Goal: Navigation & Orientation: Go to known website

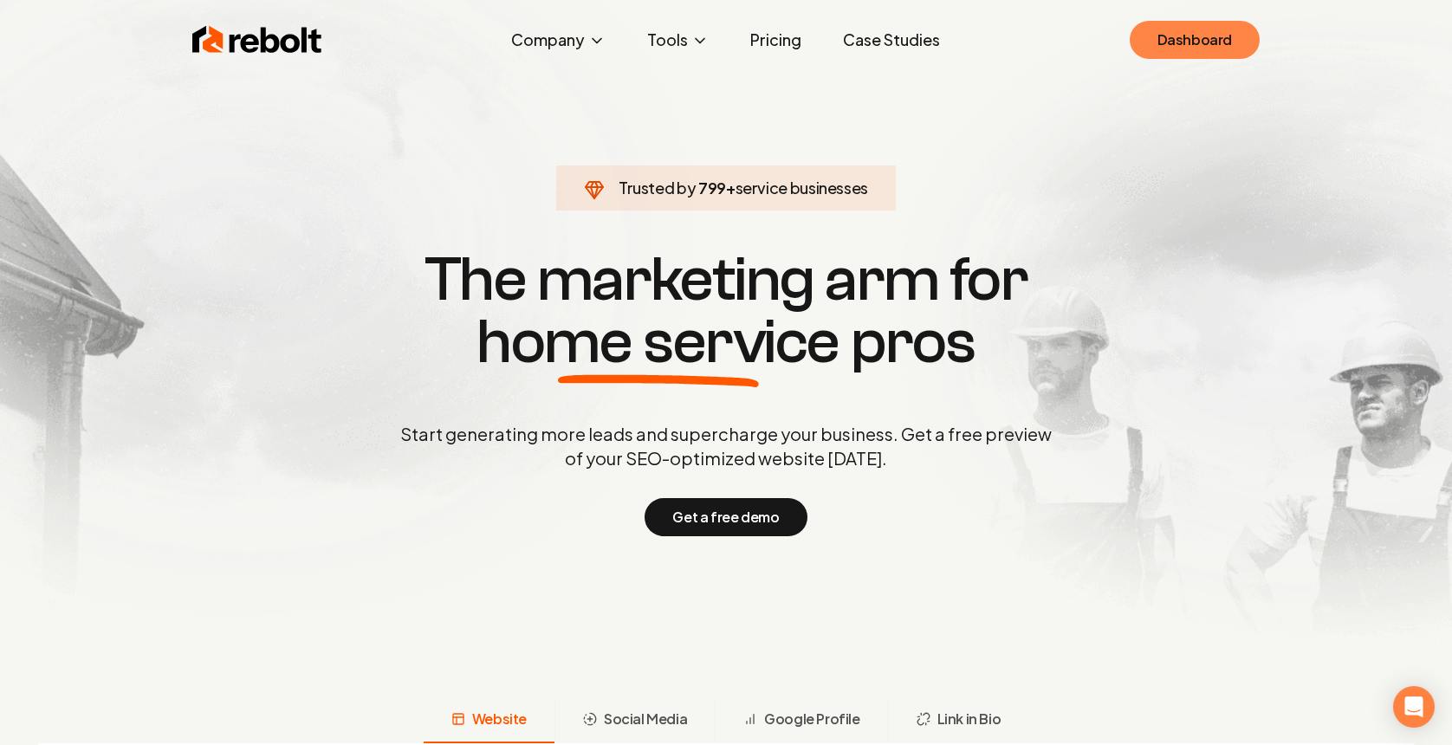
click at [1188, 55] on link "Dashboard" at bounding box center [1195, 40] width 130 height 38
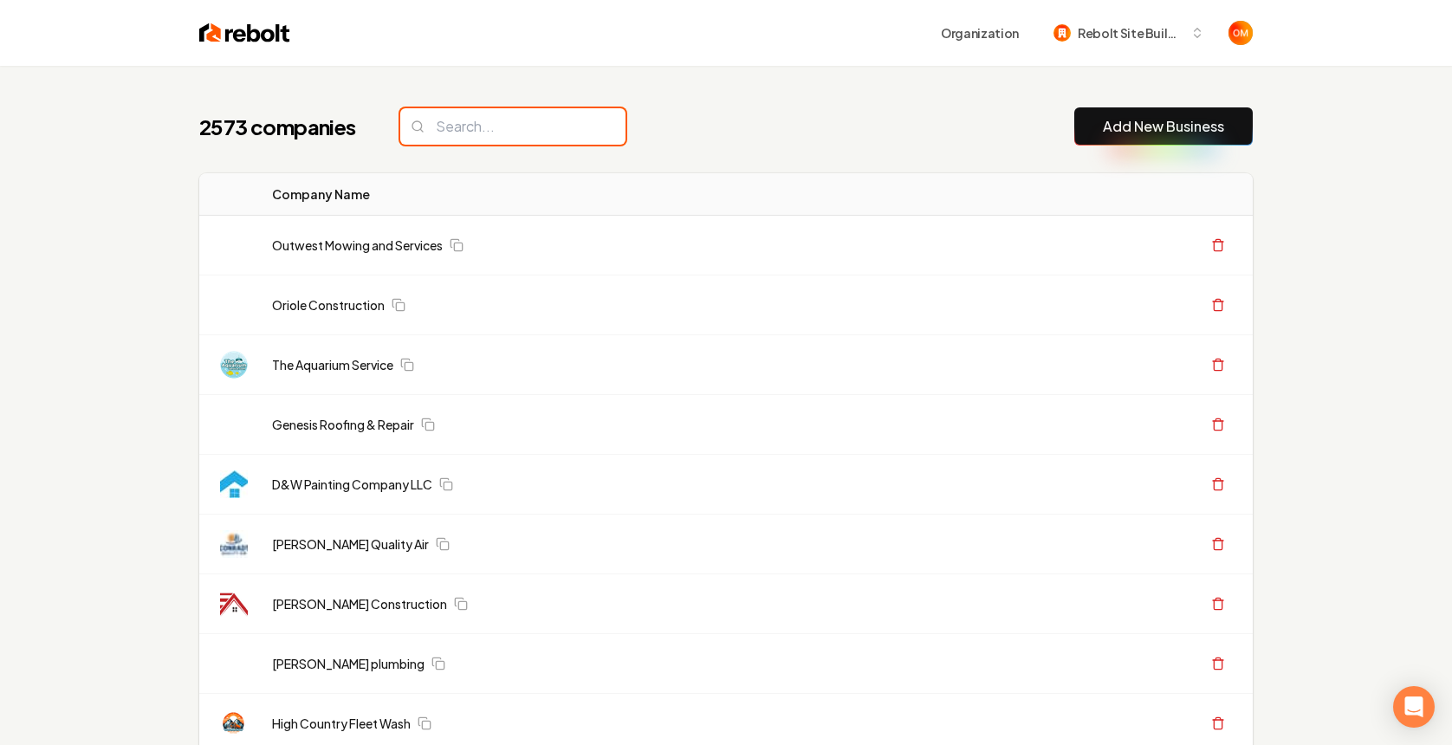
click at [543, 117] on input "search" at bounding box center [512, 126] width 225 height 36
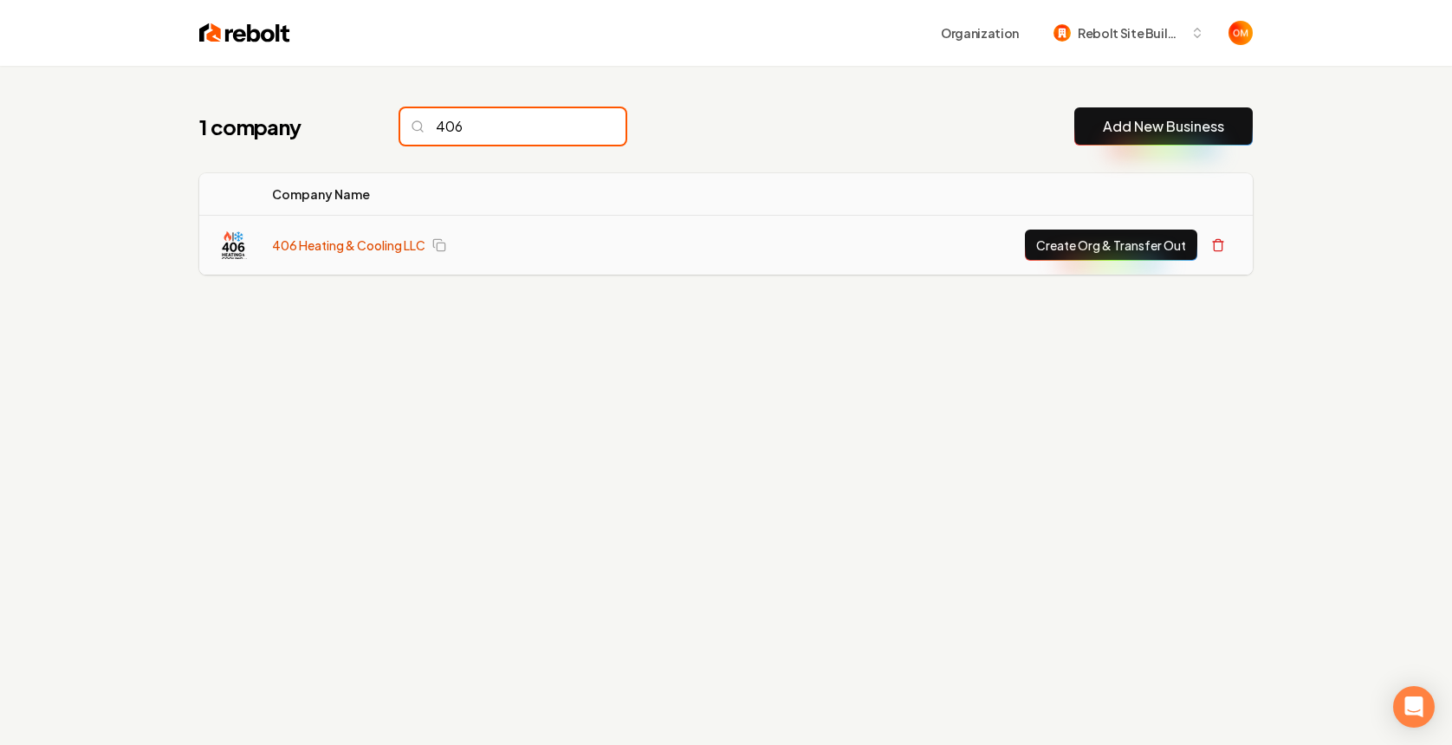
type input "406"
click at [342, 247] on link "406 Heating & Cooling LLC" at bounding box center [348, 245] width 153 height 17
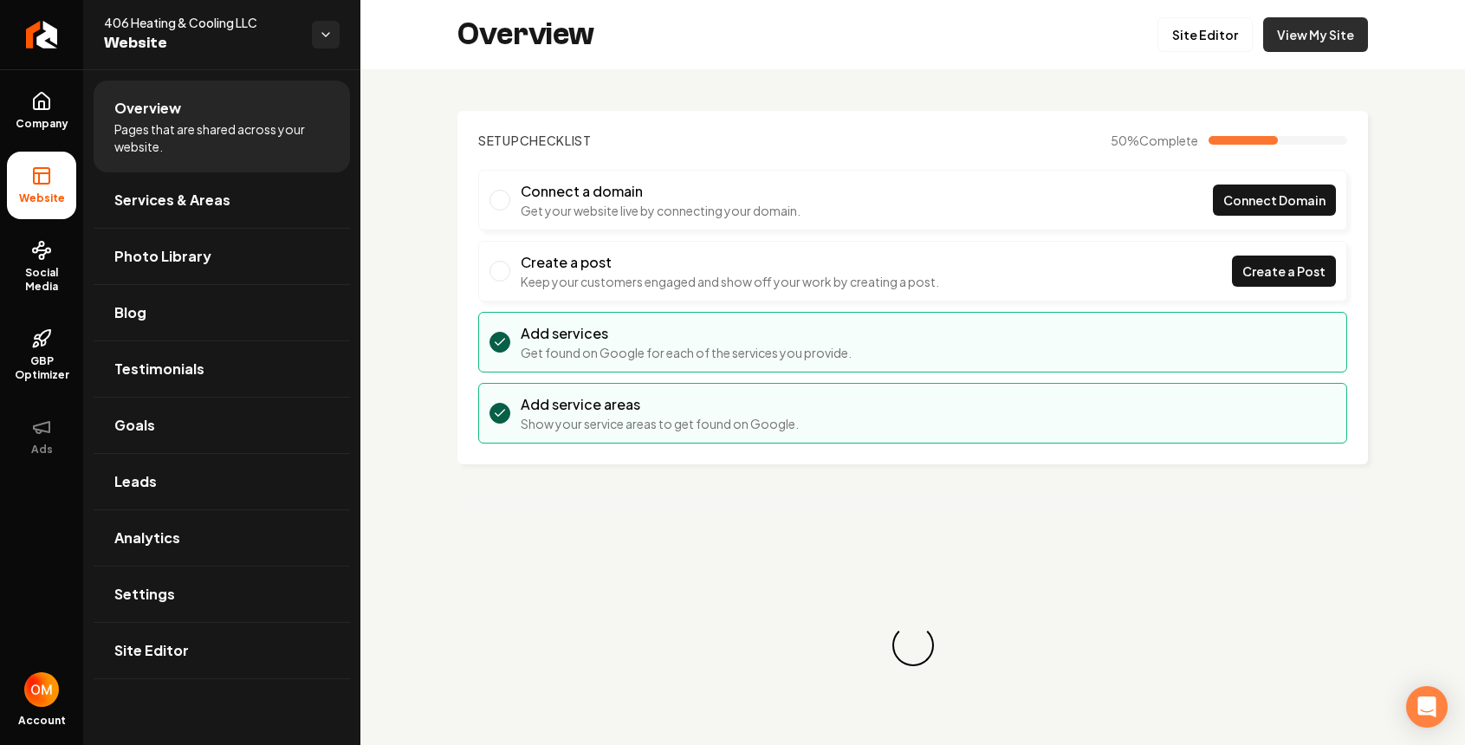
click at [1329, 29] on link "View My Site" at bounding box center [1315, 34] width 105 height 35
